Goal: Task Accomplishment & Management: Use online tool/utility

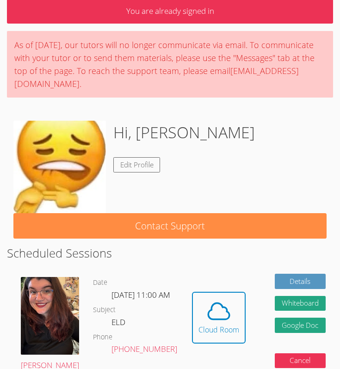
scroll to position [51, 0]
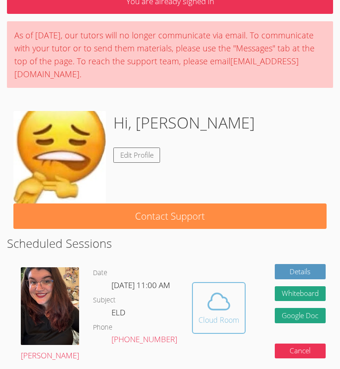
click at [208, 313] on icon at bounding box center [219, 301] width 26 height 26
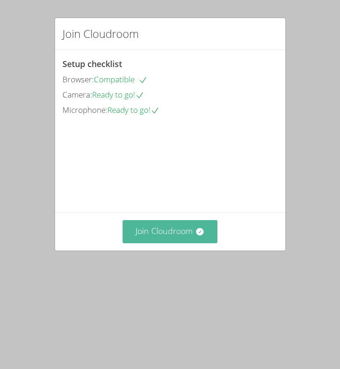
click at [201, 235] on icon at bounding box center [199, 231] width 7 height 7
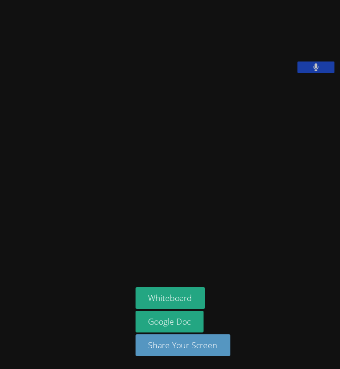
click at [297, 73] on button at bounding box center [315, 67] width 37 height 12
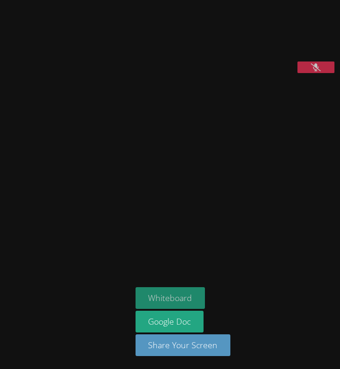
click at [135, 302] on button "Whiteboard" at bounding box center [170, 298] width 70 height 22
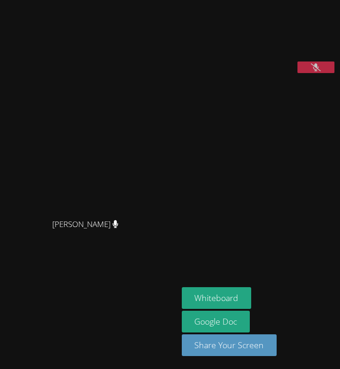
click at [323, 73] on button at bounding box center [315, 67] width 37 height 12
click at [256, 185] on aside "Jason Aguinada Whiteboard Google Doc Share Your Screen" at bounding box center [259, 184] width 162 height 369
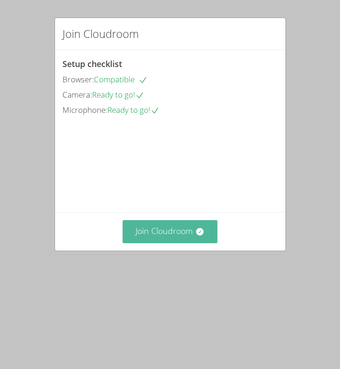
click at [192, 243] on button "Join Cloudroom" at bounding box center [169, 231] width 95 height 23
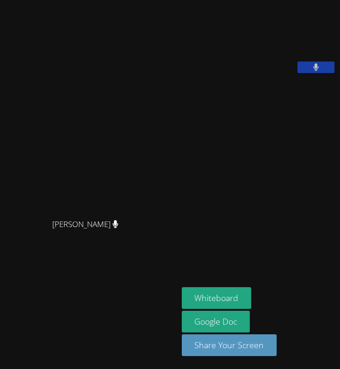
click at [289, 189] on aside "[PERSON_NAME] Whiteboard Google Doc Share Your Screen" at bounding box center [259, 184] width 162 height 369
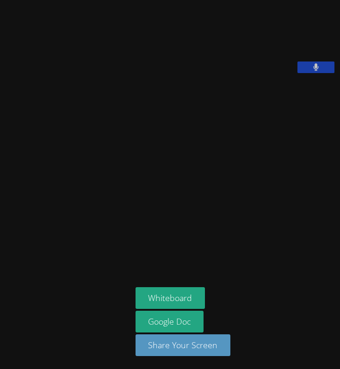
click at [253, 227] on aside "[PERSON_NAME] Whiteboard Google Doc Share Your Screen" at bounding box center [236, 184] width 208 height 369
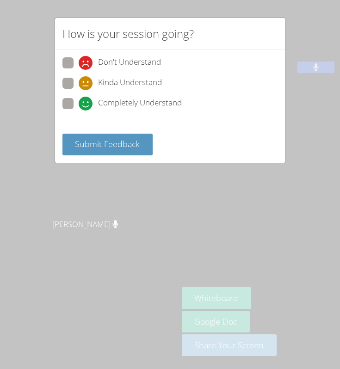
click at [79, 110] on span at bounding box center [79, 110] width 0 height 0
click at [79, 105] on input "Completely Understand" at bounding box center [83, 102] width 8 height 8
radio input "true"
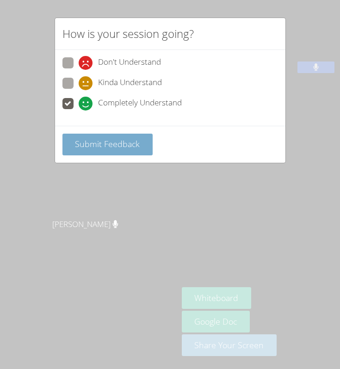
click at [107, 138] on span "Submit Feedback" at bounding box center [107, 143] width 65 height 11
